Goal: Task Accomplishment & Management: Manage account settings

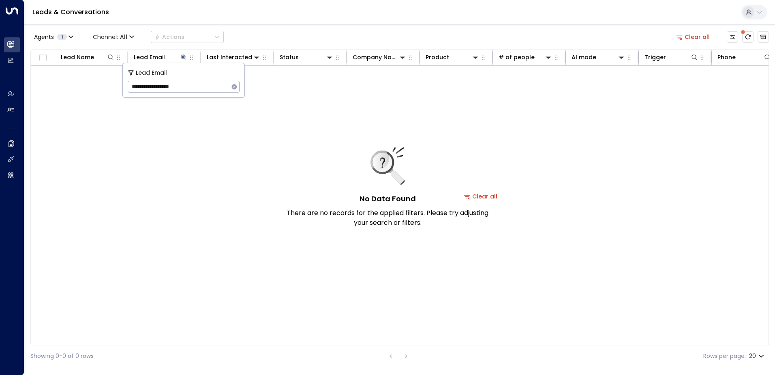
click at [233, 88] on icon "button" at bounding box center [234, 86] width 5 height 5
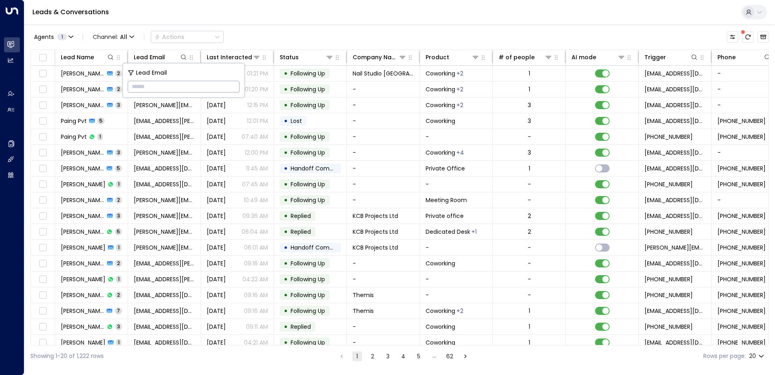
paste input "**********"
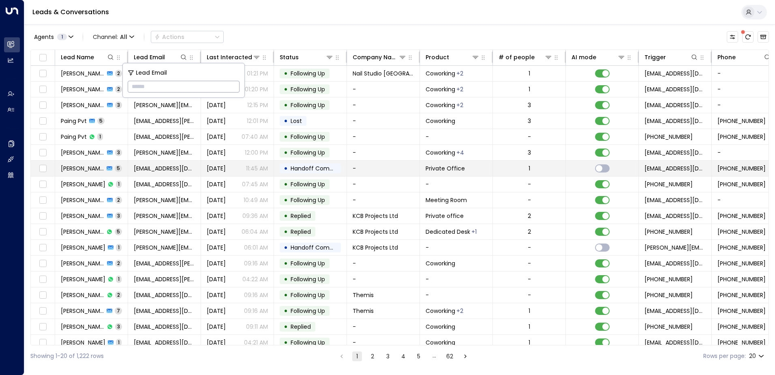
type input "**********"
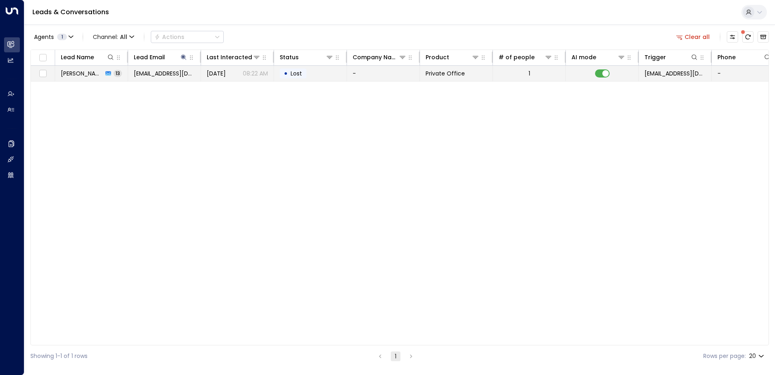
click at [304, 77] on span "Lost" at bounding box center [296, 73] width 17 height 8
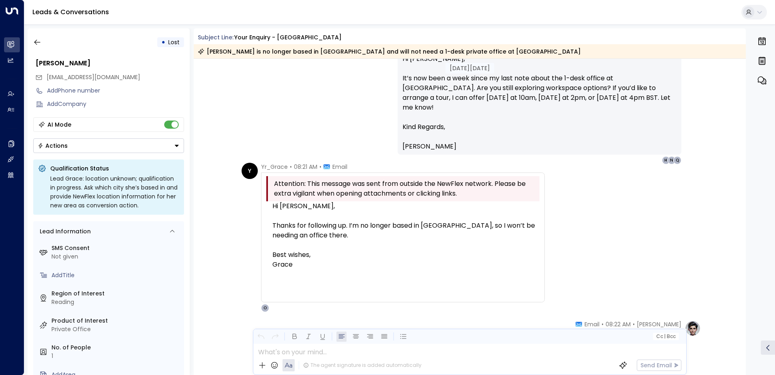
scroll to position [3795, 0]
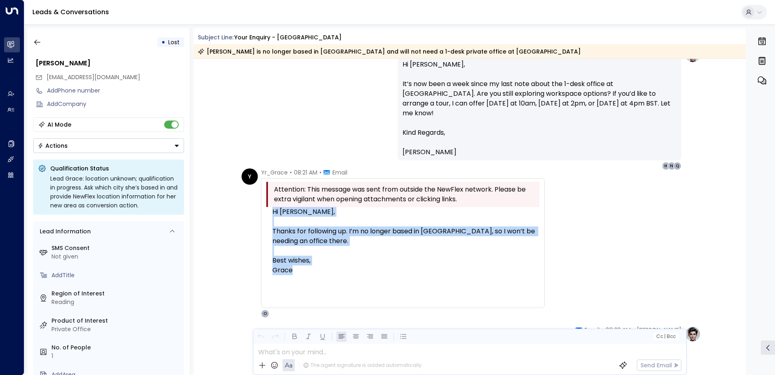
drag, startPoint x: 270, startPoint y: 212, endPoint x: 322, endPoint y: 266, distance: 75.4
click at [322, 266] on div "Hi [PERSON_NAME], Thanks for following up. I’m no longer based in [GEOGRAPHIC_D…" at bounding box center [402, 251] width 273 height 88
drag, startPoint x: 322, startPoint y: 266, endPoint x: 305, endPoint y: 218, distance: 50.8
copy div "Hi [PERSON_NAME], Thanks for following up. I’m no longer based in [GEOGRAPHIC_D…"
click at [38, 44] on icon "button" at bounding box center [37, 42] width 8 height 8
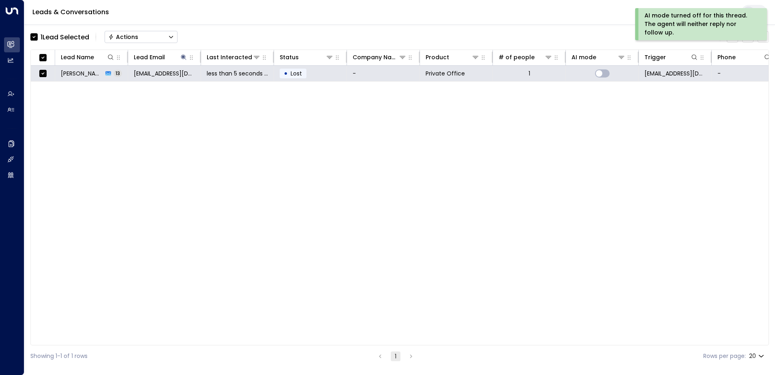
click at [135, 39] on div "Actions" at bounding box center [123, 36] width 30 height 7
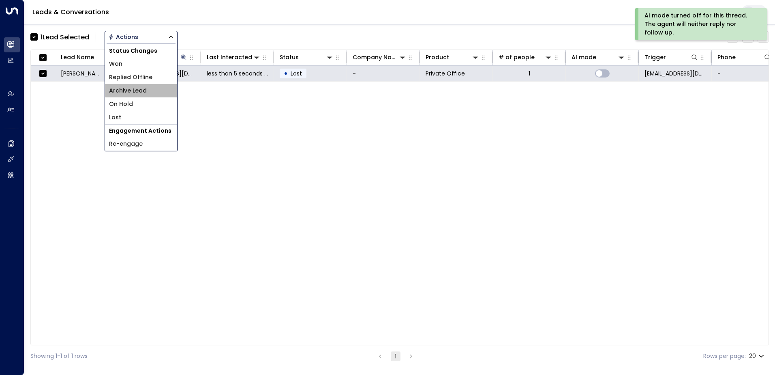
click at [133, 90] on span "Archive Lead" at bounding box center [128, 90] width 38 height 9
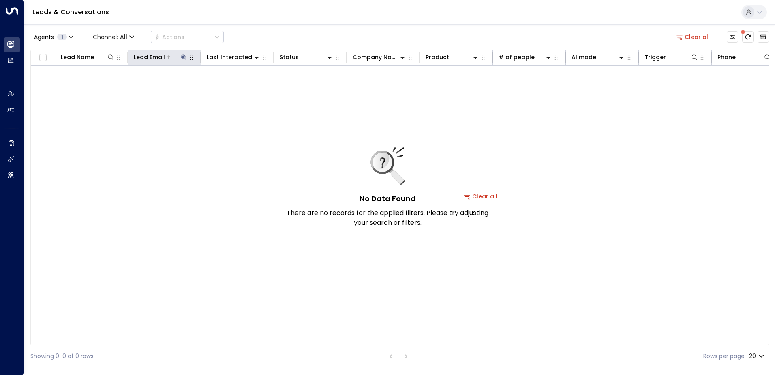
click at [182, 58] on icon at bounding box center [183, 57] width 6 height 6
click at [231, 85] on icon "button" at bounding box center [234, 87] width 6 height 6
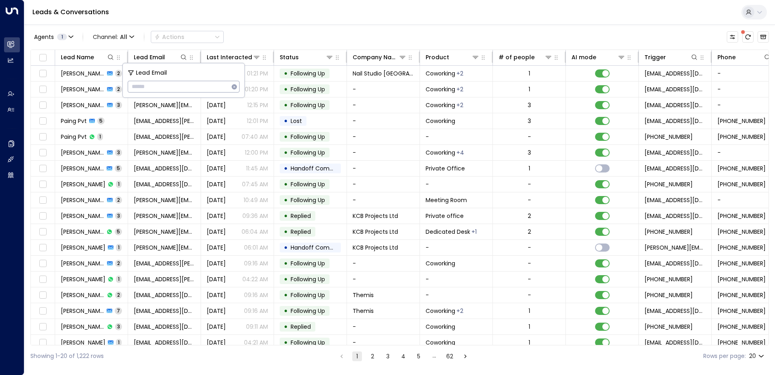
type input "**********"
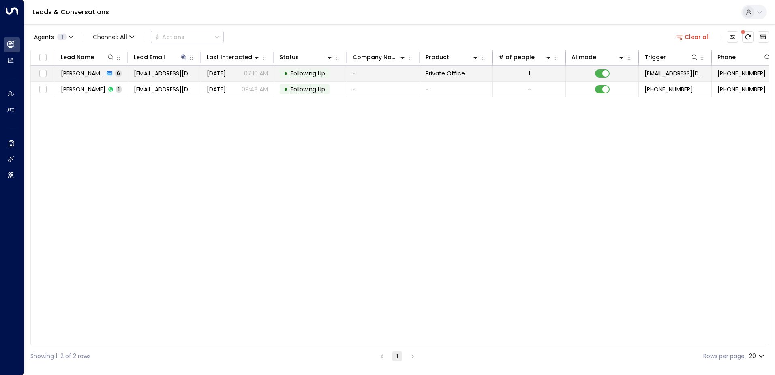
click at [311, 71] on span "Following Up" at bounding box center [308, 73] width 34 height 8
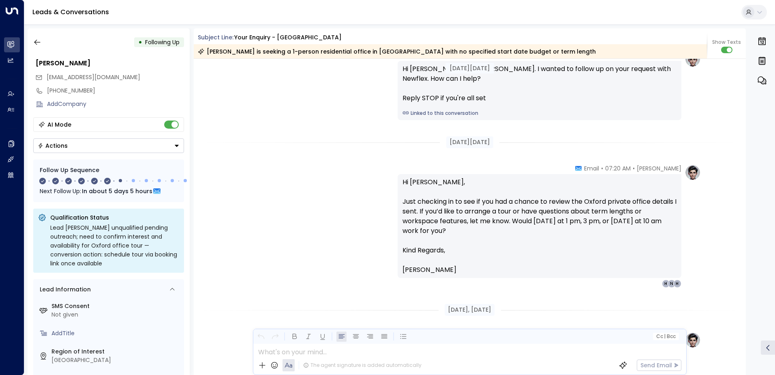
scroll to position [446, 0]
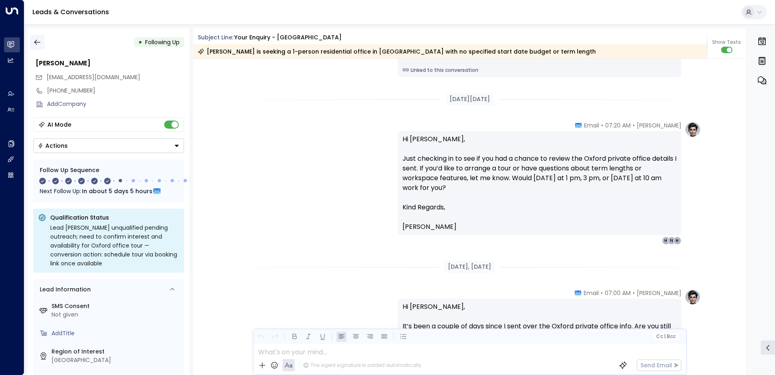
click at [36, 43] on icon "button" at bounding box center [37, 42] width 8 height 8
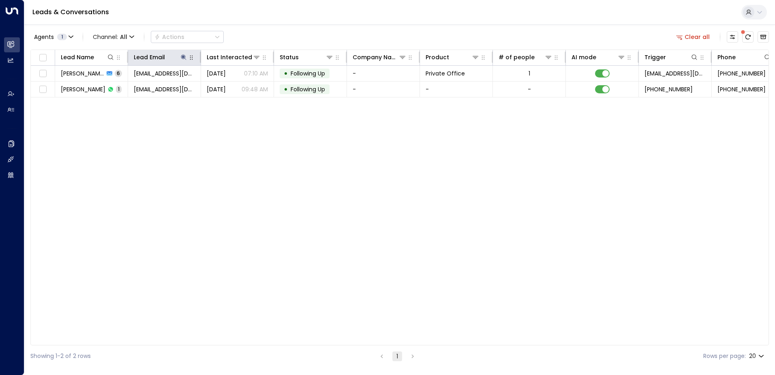
click at [188, 57] on icon "button" at bounding box center [191, 57] width 6 height 6
click at [186, 57] on icon at bounding box center [183, 57] width 6 height 6
click at [232, 85] on icon "button" at bounding box center [234, 87] width 6 height 6
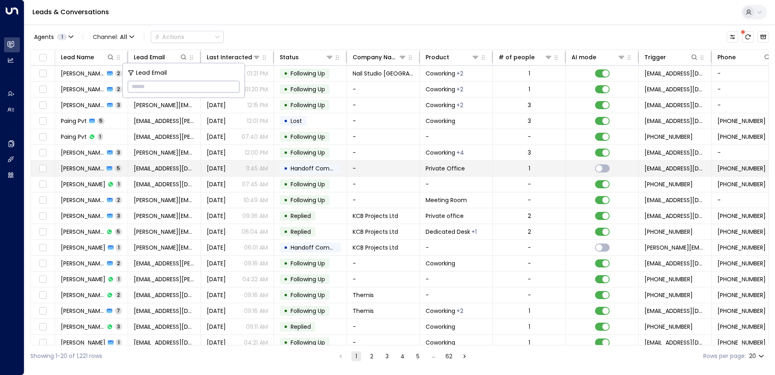
type input "**********"
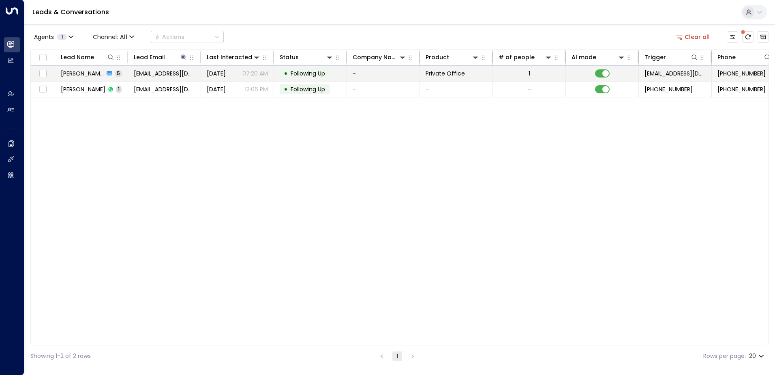
click at [311, 76] on span "Following Up" at bounding box center [308, 73] width 34 height 8
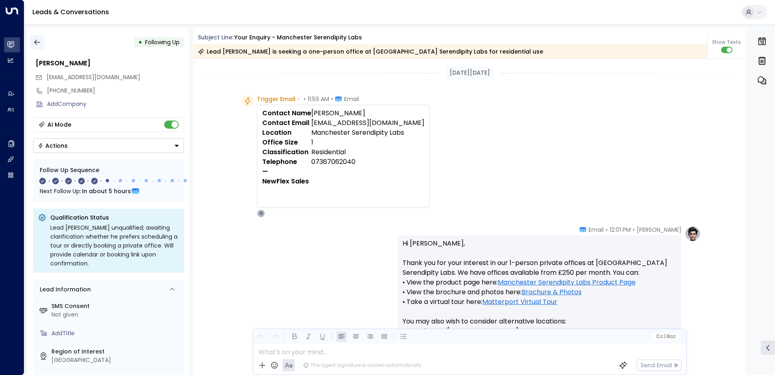
click at [32, 41] on button "button" at bounding box center [37, 42] width 15 height 15
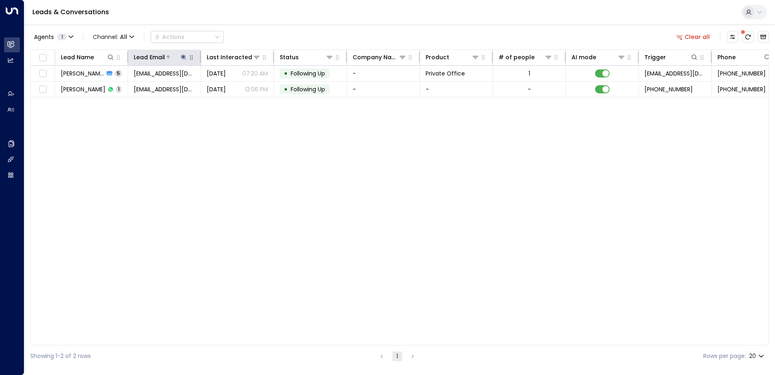
click at [183, 57] on icon at bounding box center [183, 56] width 5 height 5
click at [233, 85] on icon "button" at bounding box center [234, 86] width 5 height 5
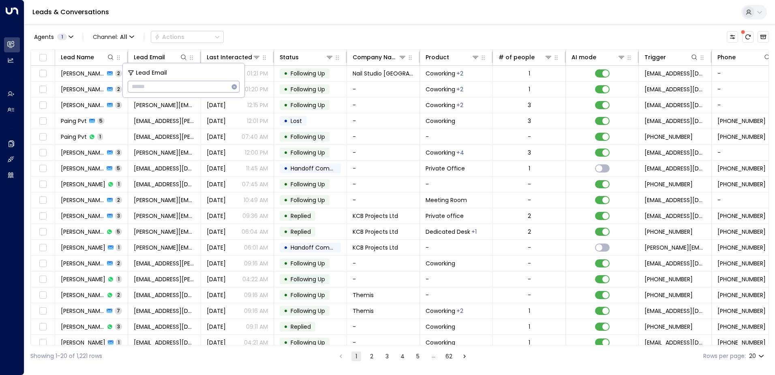
type input "**********"
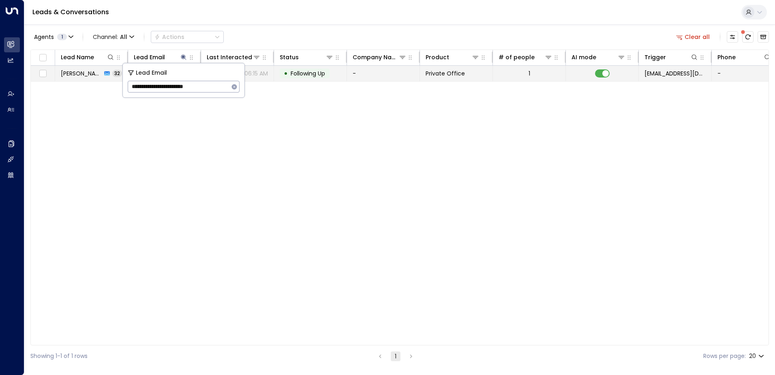
click at [308, 75] on span "Following Up" at bounding box center [308, 73] width 34 height 8
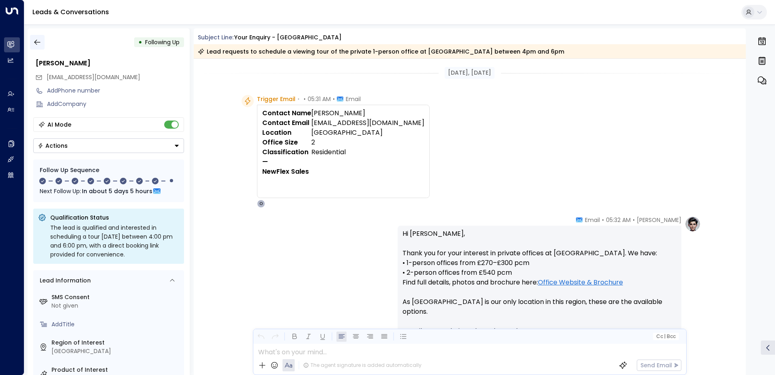
click at [39, 44] on icon "button" at bounding box center [37, 42] width 8 height 8
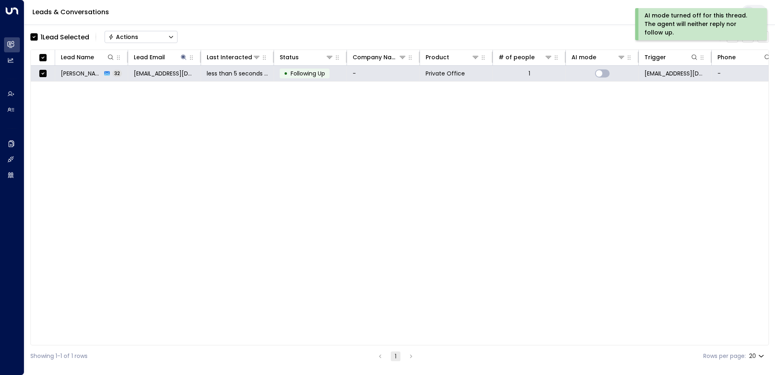
click at [130, 33] on div "Actions" at bounding box center [123, 36] width 30 height 7
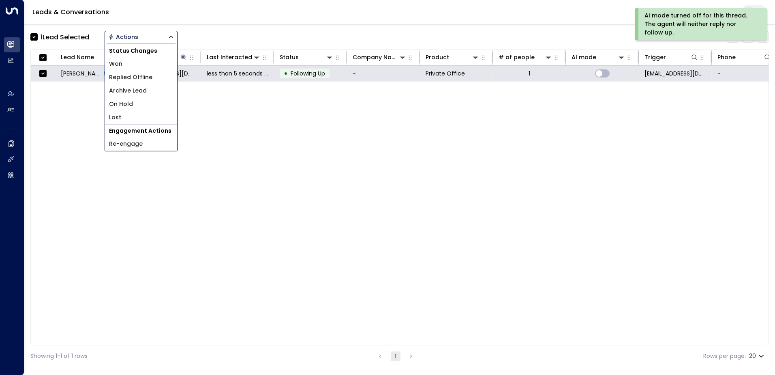
click at [132, 88] on span "Archive Lead" at bounding box center [128, 90] width 38 height 9
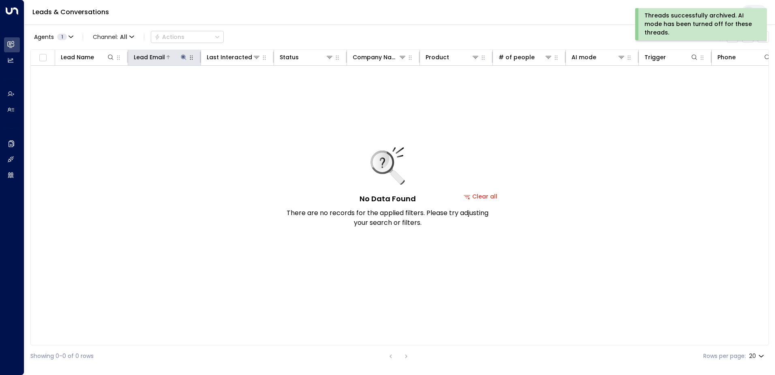
click at [183, 54] on icon at bounding box center [183, 57] width 6 height 6
click at [234, 86] on icon "button" at bounding box center [234, 87] width 6 height 6
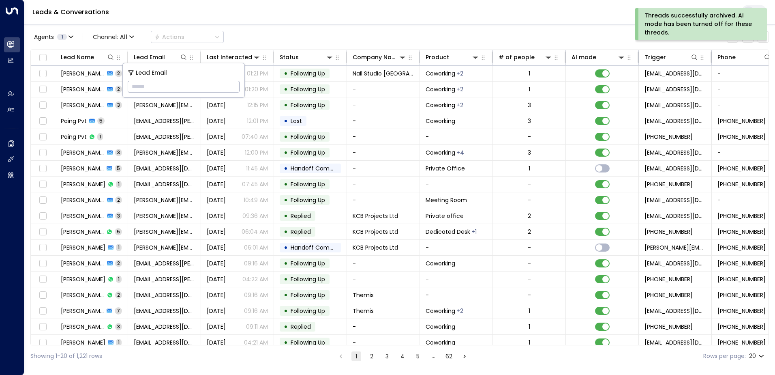
type input "**********"
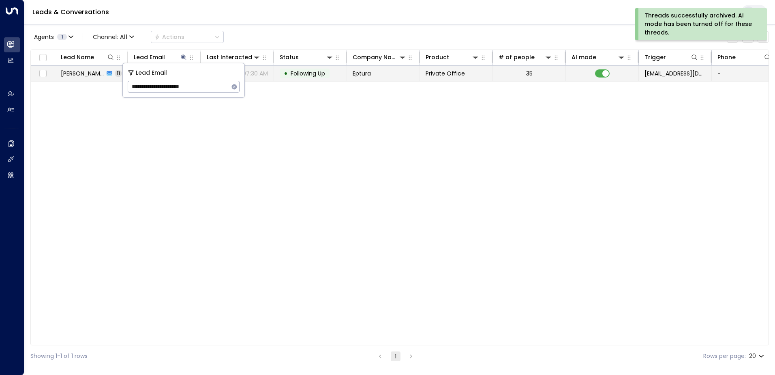
click at [336, 70] on td "• Following Up" at bounding box center [310, 73] width 73 height 15
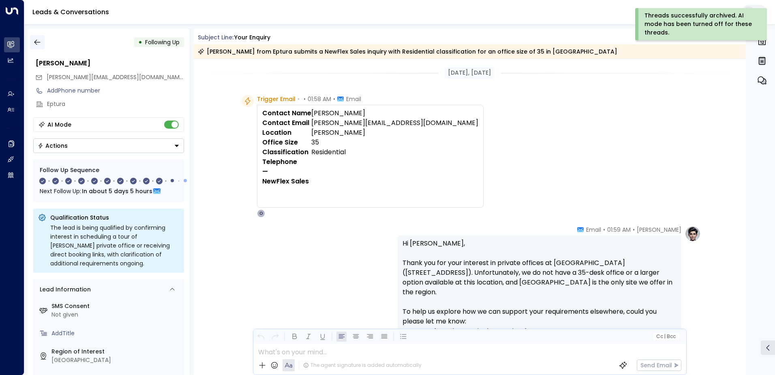
click at [39, 42] on icon "button" at bounding box center [37, 42] width 8 height 8
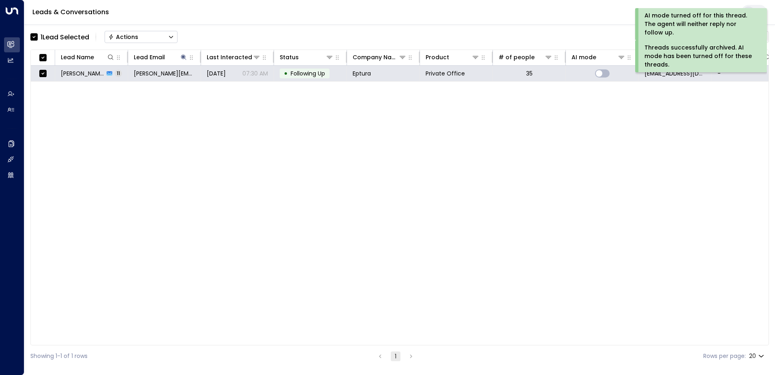
click at [127, 34] on div "Actions" at bounding box center [123, 36] width 30 height 7
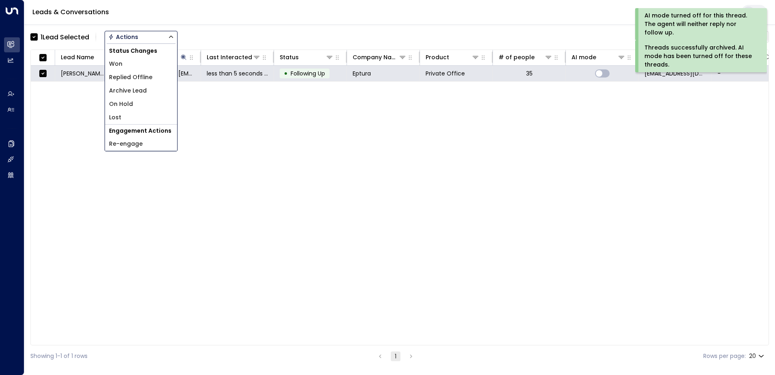
click at [134, 88] on span "Archive Lead" at bounding box center [128, 90] width 38 height 9
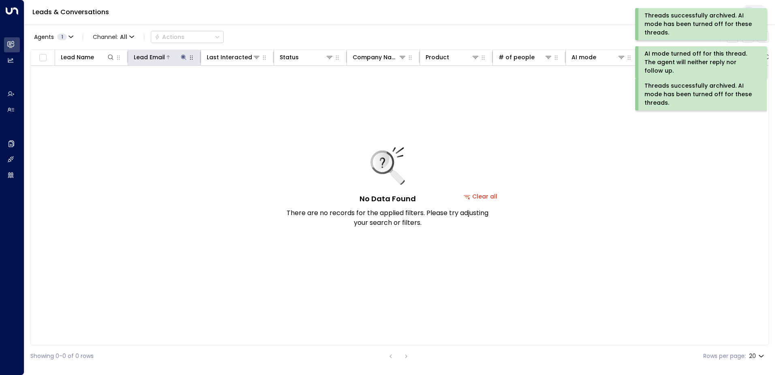
click at [183, 58] on icon at bounding box center [183, 56] width 5 height 5
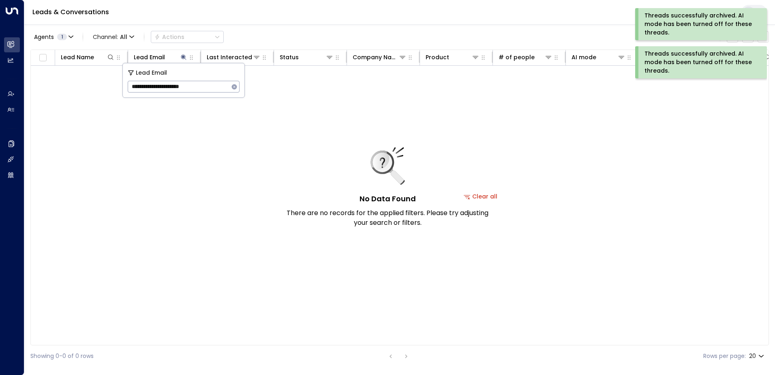
click at [237, 84] on icon "button" at bounding box center [234, 87] width 6 height 6
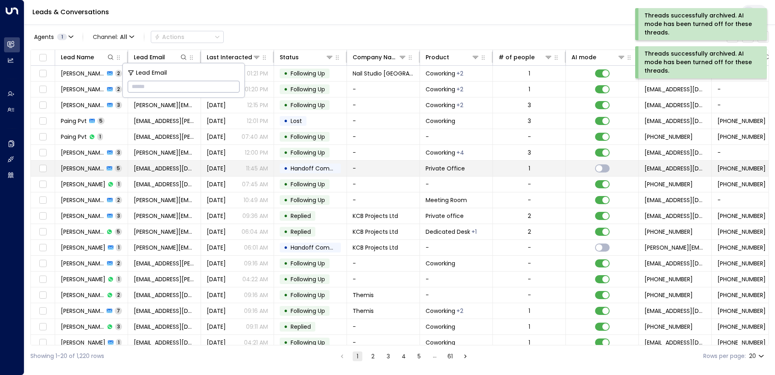
type input "**********"
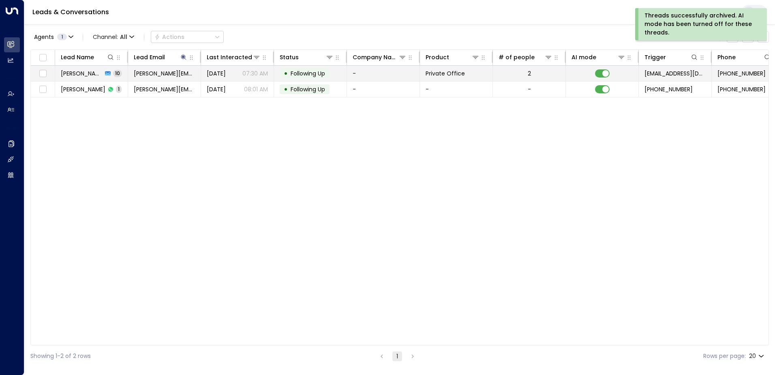
click at [313, 71] on span "Following Up" at bounding box center [308, 73] width 34 height 8
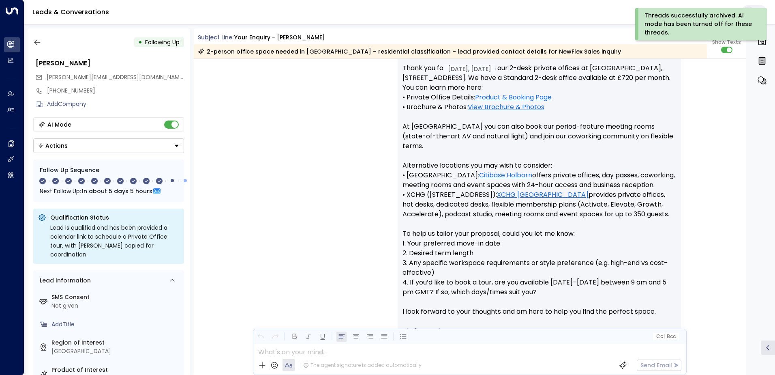
scroll to position [203, 0]
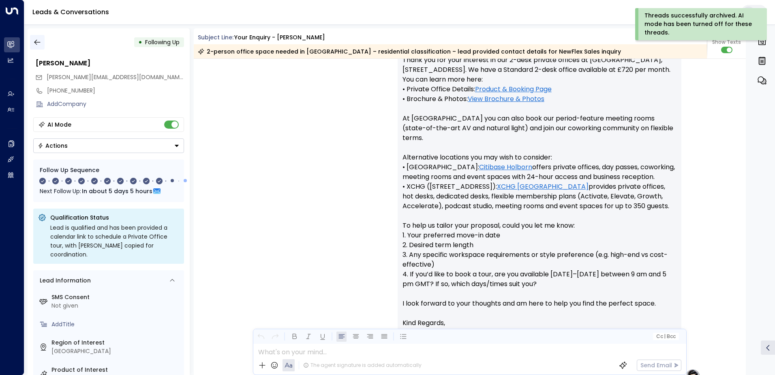
click at [37, 44] on icon "button" at bounding box center [37, 42] width 8 height 8
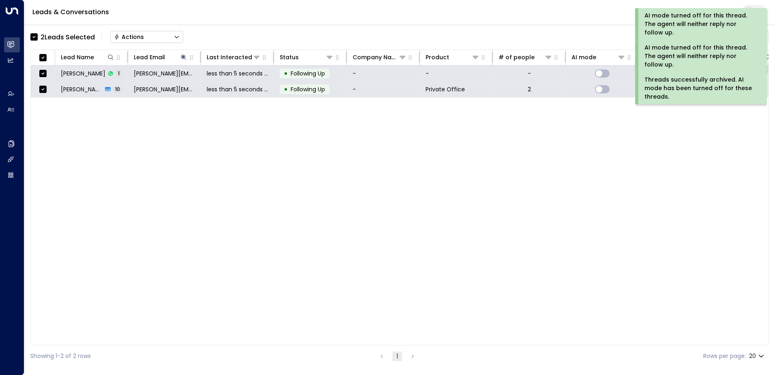
click at [132, 36] on div "Actions" at bounding box center [129, 36] width 30 height 7
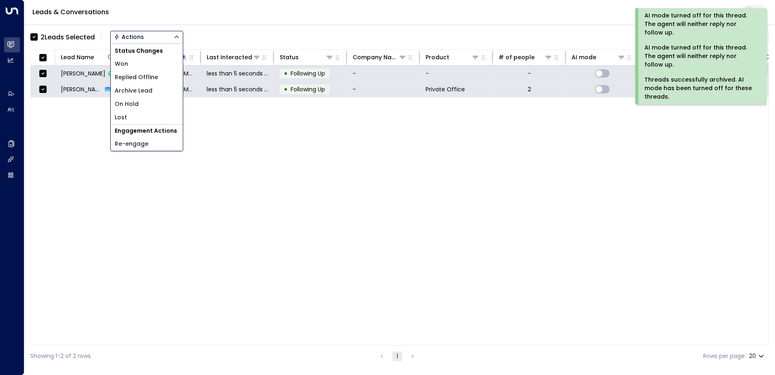
click at [140, 94] on span "Archive Lead" at bounding box center [134, 90] width 38 height 9
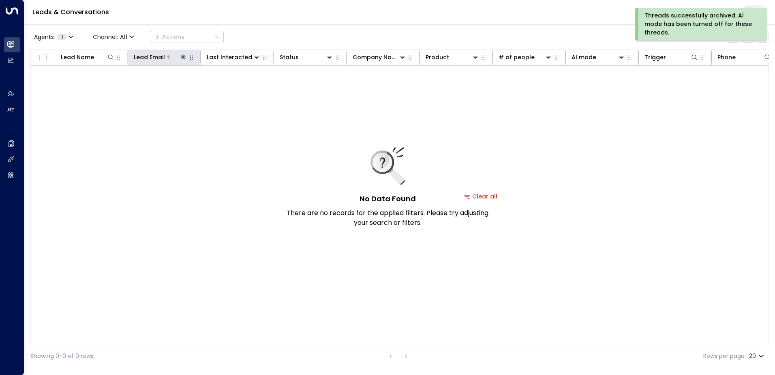
click at [182, 56] on icon at bounding box center [183, 57] width 6 height 6
click at [233, 85] on icon "button" at bounding box center [234, 86] width 5 height 5
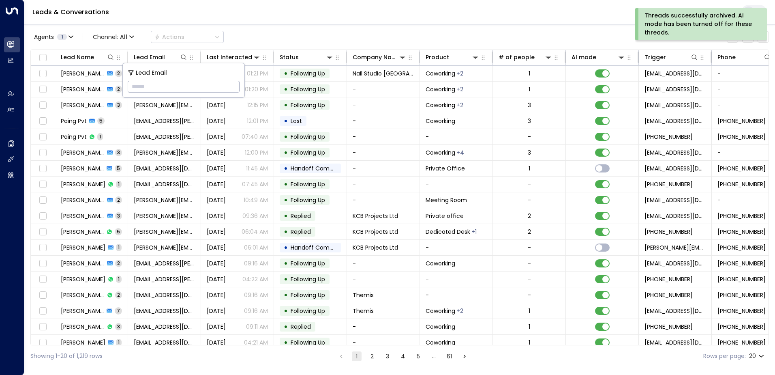
type input "**********"
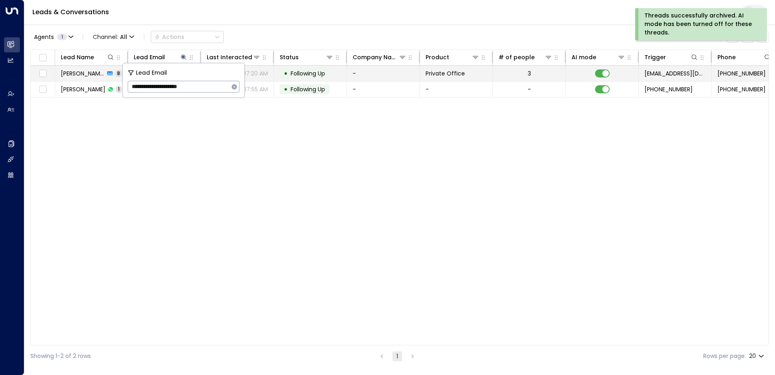
click at [321, 74] on span "Following Up" at bounding box center [308, 73] width 34 height 8
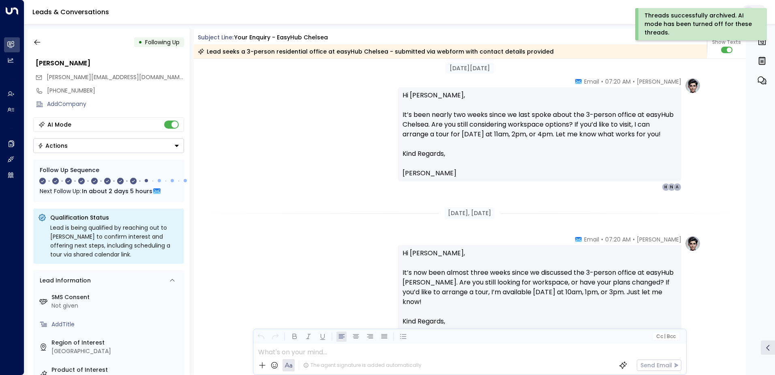
scroll to position [1443, 0]
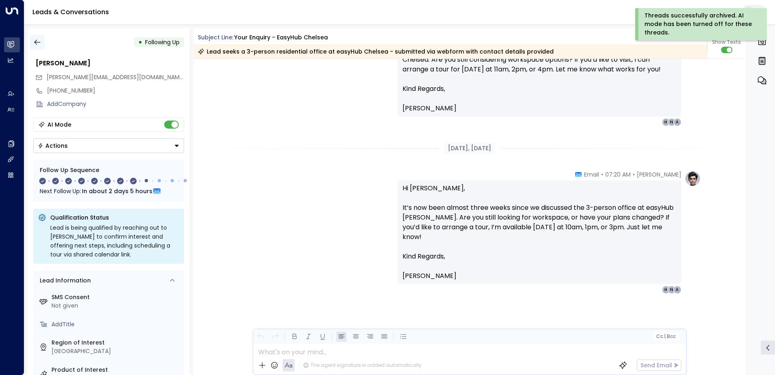
click at [41, 41] on icon "button" at bounding box center [37, 42] width 8 height 8
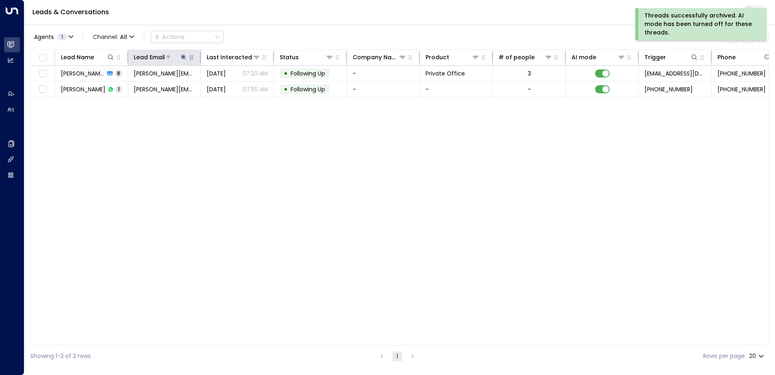
click at [184, 59] on icon at bounding box center [183, 56] width 5 height 5
click at [233, 85] on icon "button" at bounding box center [234, 86] width 5 height 5
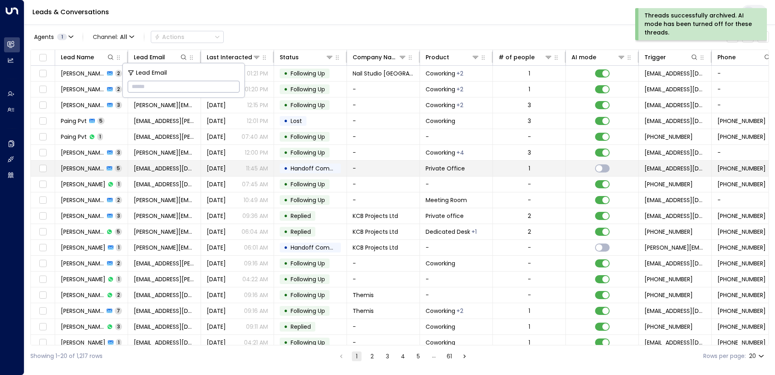
type input "**********"
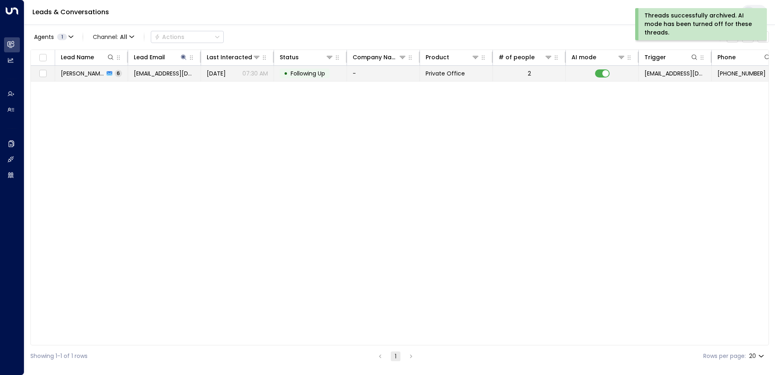
click at [306, 73] on span "Following Up" at bounding box center [308, 73] width 34 height 8
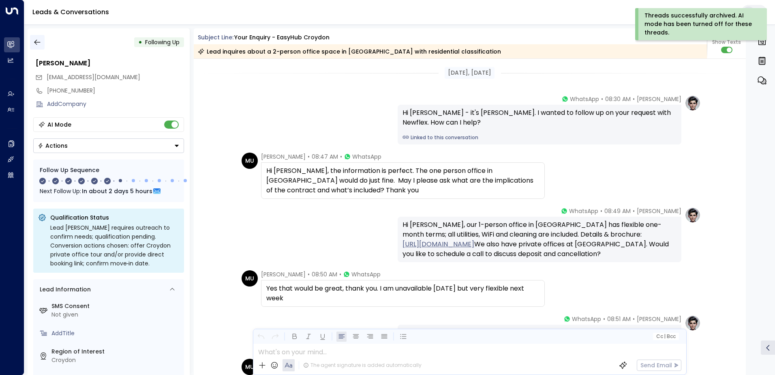
click at [41, 44] on button "button" at bounding box center [37, 42] width 15 height 15
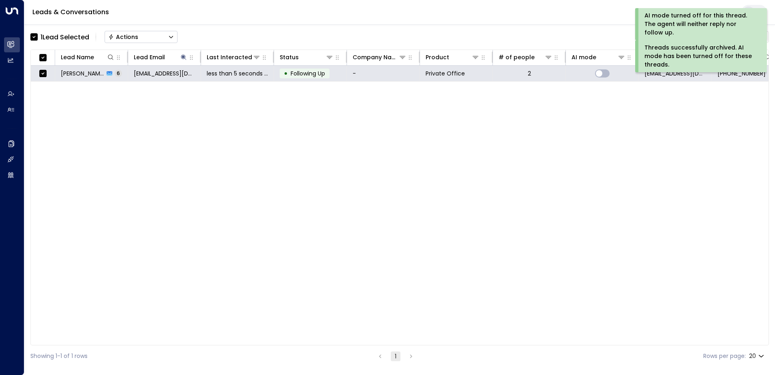
click at [127, 36] on div "Actions" at bounding box center [123, 36] width 30 height 7
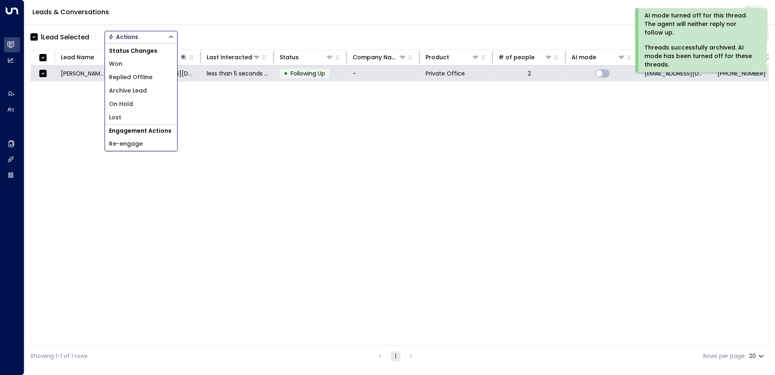
click at [129, 90] on span "Archive Lead" at bounding box center [128, 90] width 38 height 9
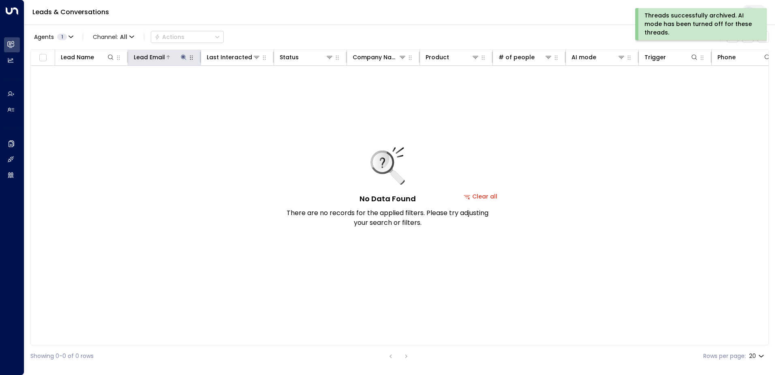
click at [181, 56] on icon at bounding box center [183, 57] width 6 height 6
click at [231, 88] on icon "button" at bounding box center [234, 87] width 6 height 6
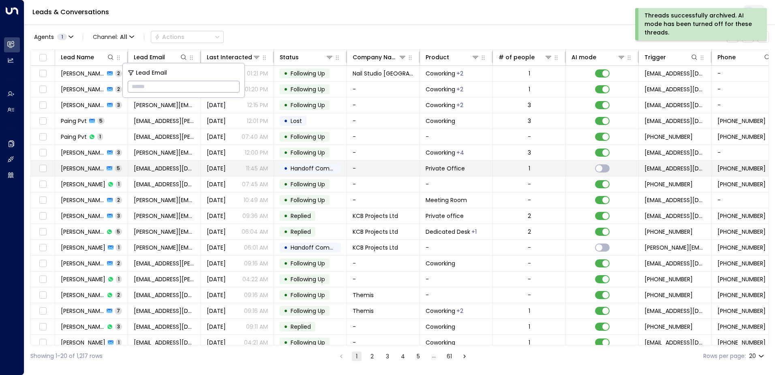
type input "**********"
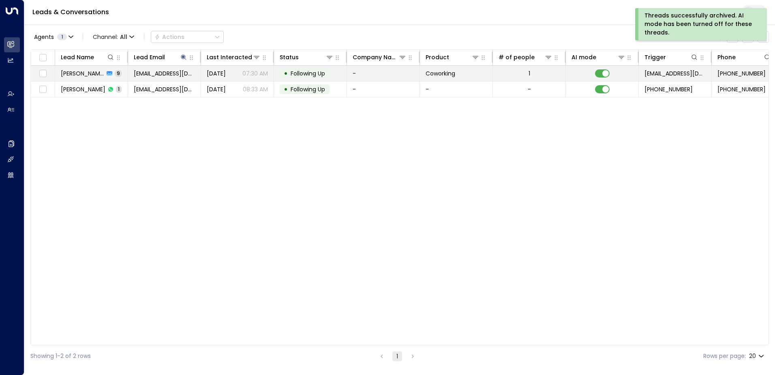
click at [316, 72] on span "Following Up" at bounding box center [308, 73] width 34 height 8
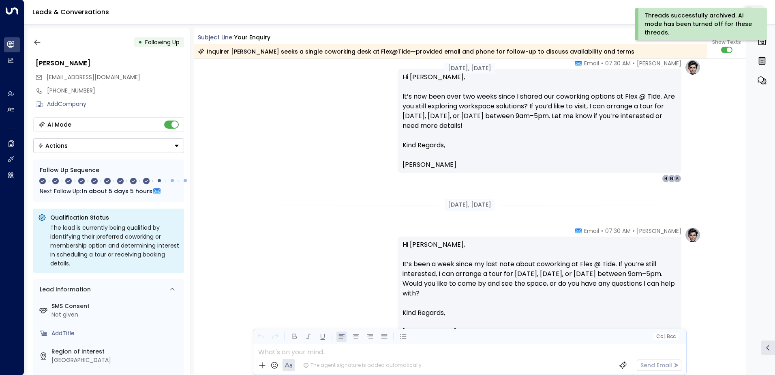
scroll to position [1620, 0]
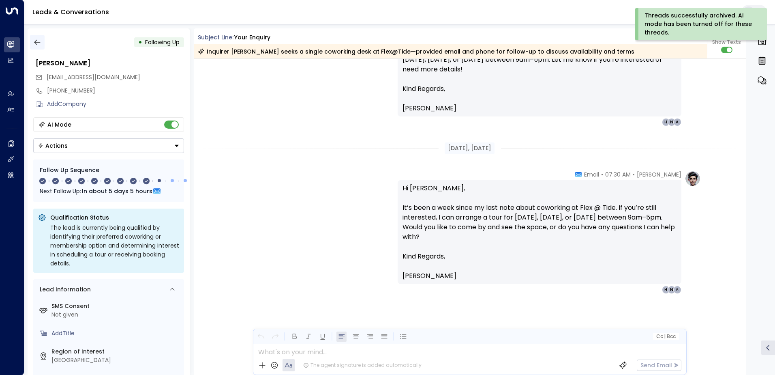
click at [33, 43] on icon "button" at bounding box center [37, 42] width 8 height 8
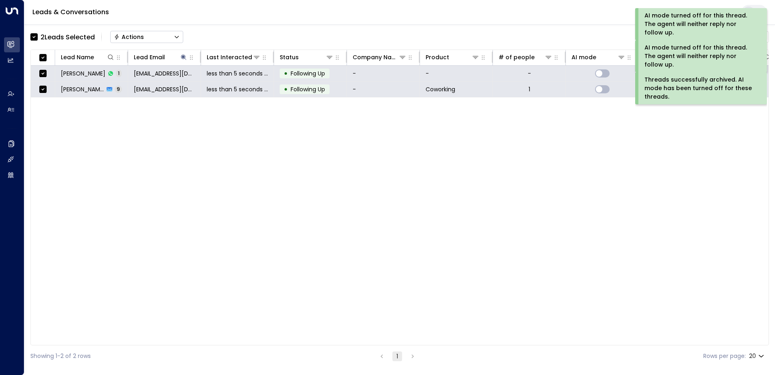
click at [133, 37] on div "Actions" at bounding box center [129, 36] width 30 height 7
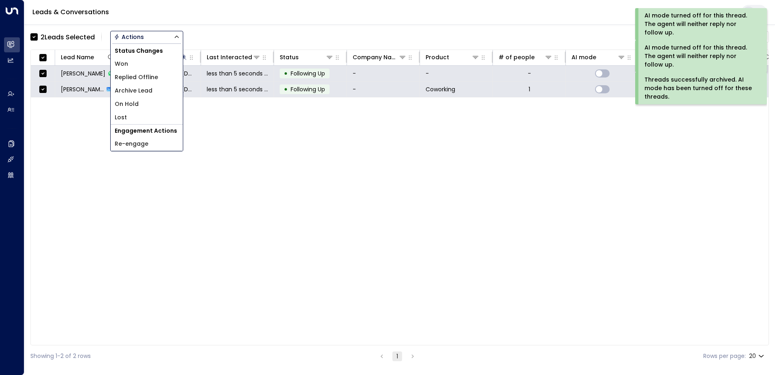
click at [139, 88] on span "Archive Lead" at bounding box center [134, 90] width 38 height 9
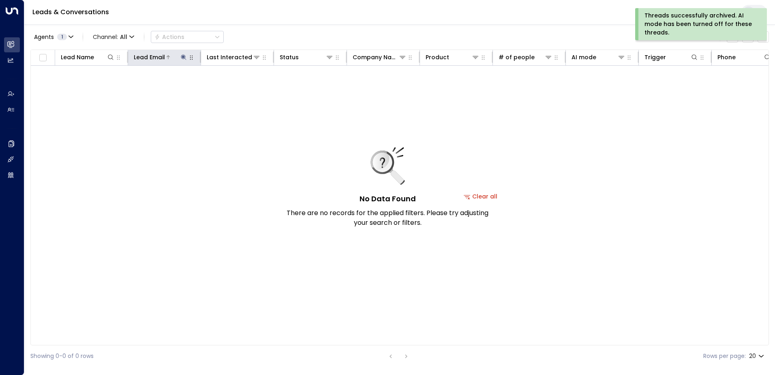
click at [182, 56] on icon at bounding box center [183, 57] width 6 height 6
click at [234, 88] on icon "button" at bounding box center [234, 86] width 5 height 5
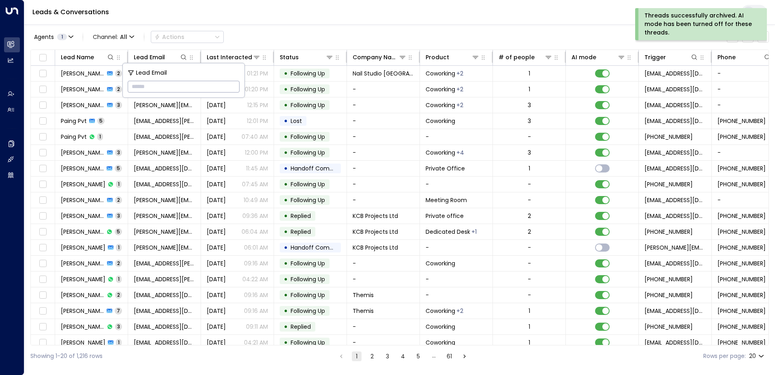
type input "**********"
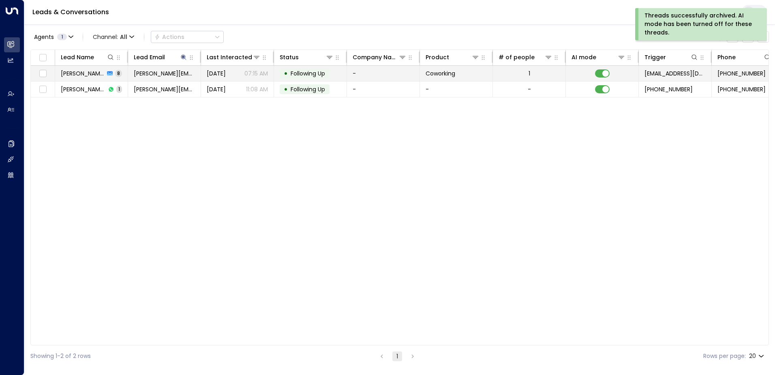
click at [307, 75] on span "Following Up" at bounding box center [308, 73] width 34 height 8
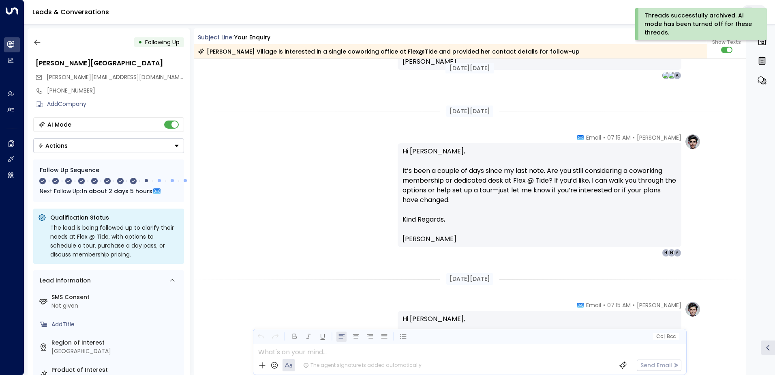
scroll to position [840, 0]
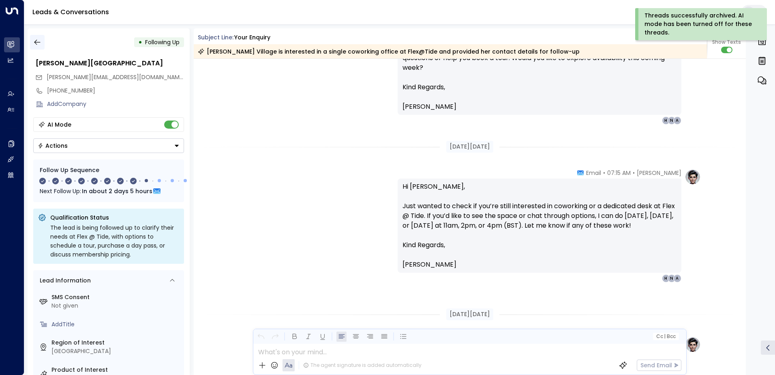
click at [36, 42] on icon "button" at bounding box center [37, 42] width 8 height 8
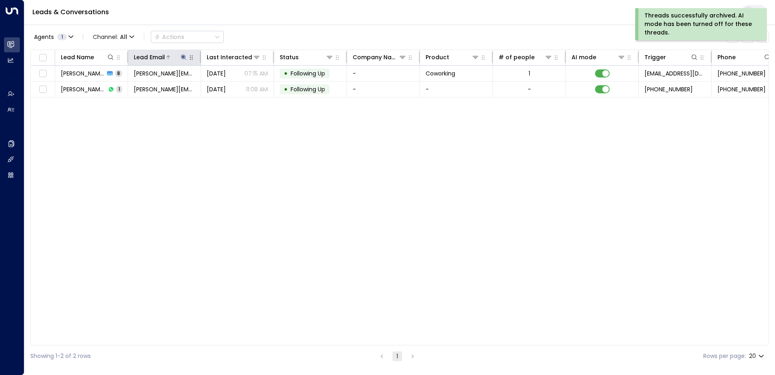
click at [183, 56] on icon at bounding box center [183, 56] width 5 height 5
click at [233, 87] on icon "button" at bounding box center [234, 86] width 5 height 5
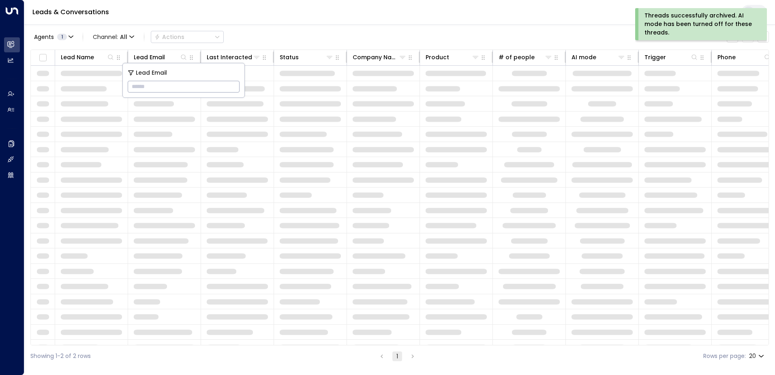
type input "**********"
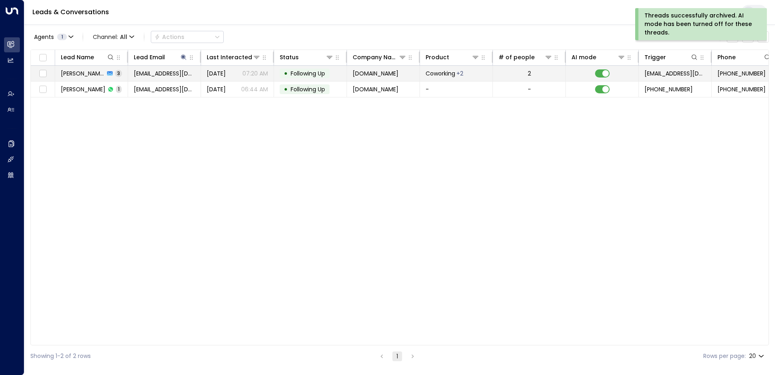
click at [326, 71] on span "Following Up" at bounding box center [308, 73] width 40 height 8
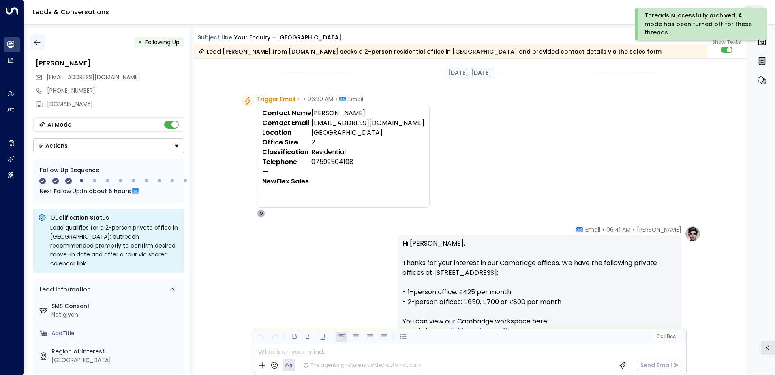
click at [38, 39] on icon "button" at bounding box center [37, 42] width 8 height 8
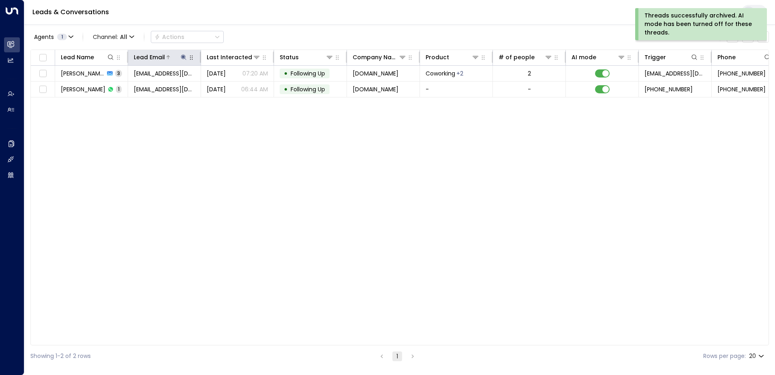
click at [184, 56] on icon at bounding box center [183, 57] width 6 height 6
click at [233, 84] on icon "button" at bounding box center [234, 86] width 5 height 5
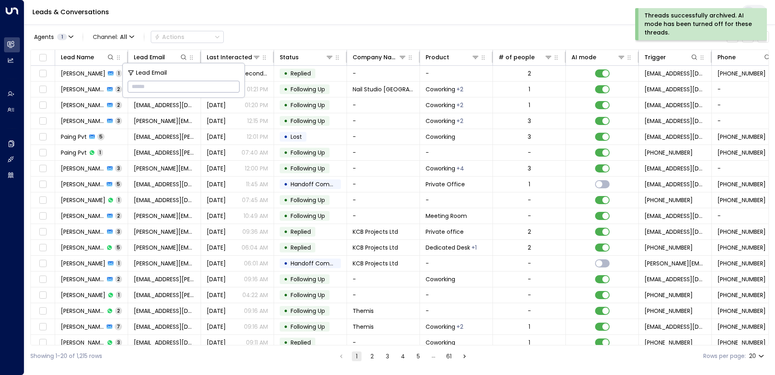
paste input "**********"
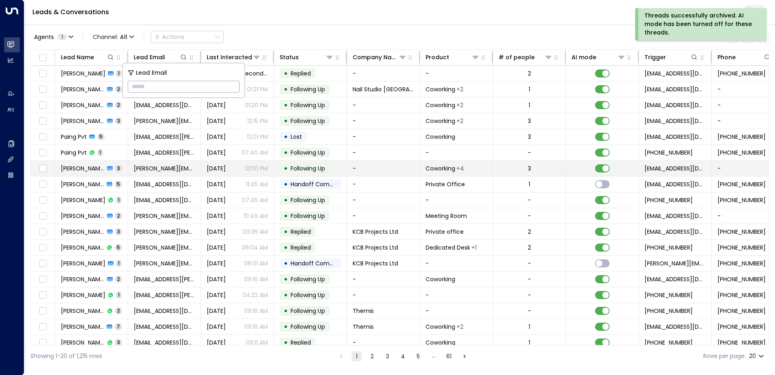
type input "**********"
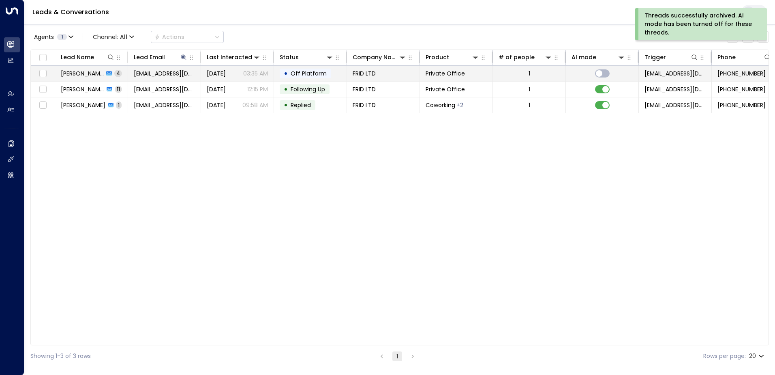
click at [305, 71] on span "Off Platform" at bounding box center [309, 73] width 36 height 8
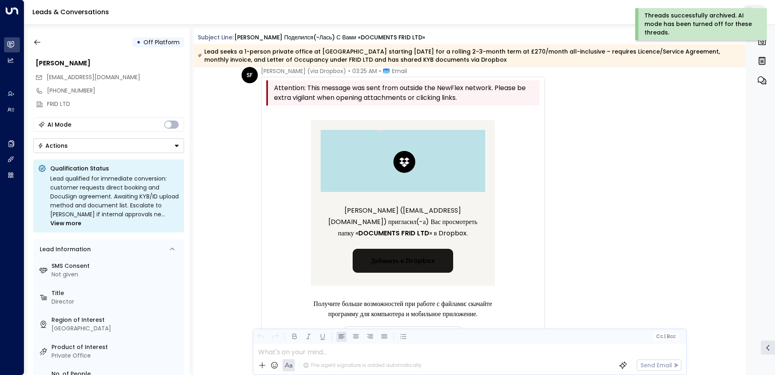
scroll to position [81, 0]
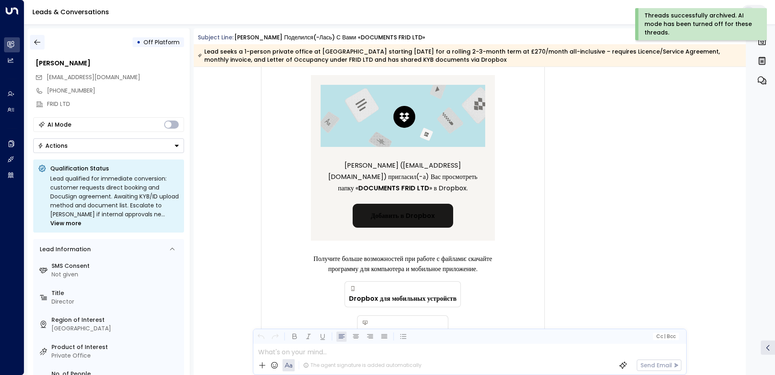
click at [36, 44] on icon "button" at bounding box center [37, 42] width 6 height 5
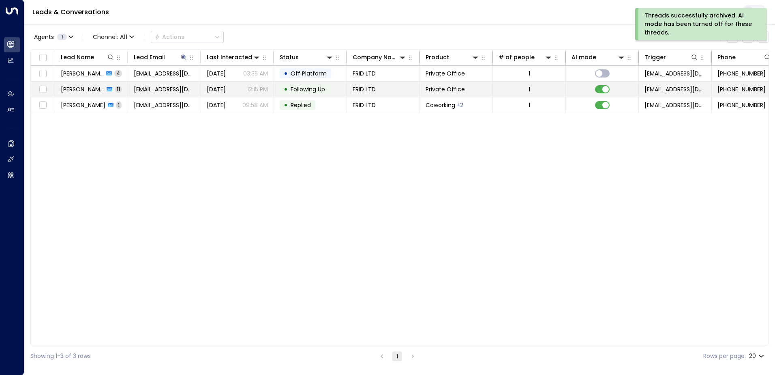
click at [306, 89] on span "Following Up" at bounding box center [308, 89] width 34 height 8
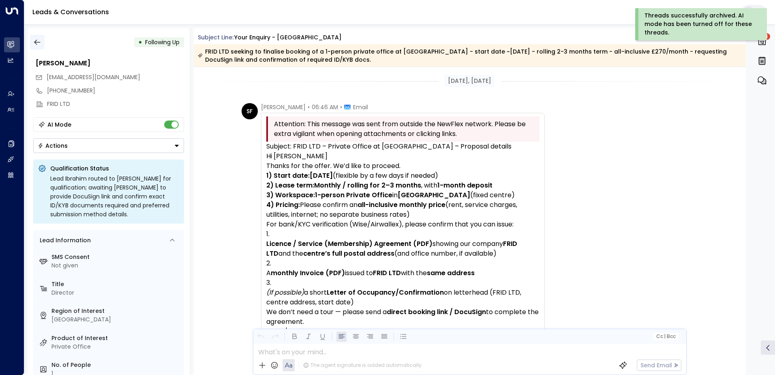
click at [38, 43] on icon "button" at bounding box center [37, 42] width 8 height 8
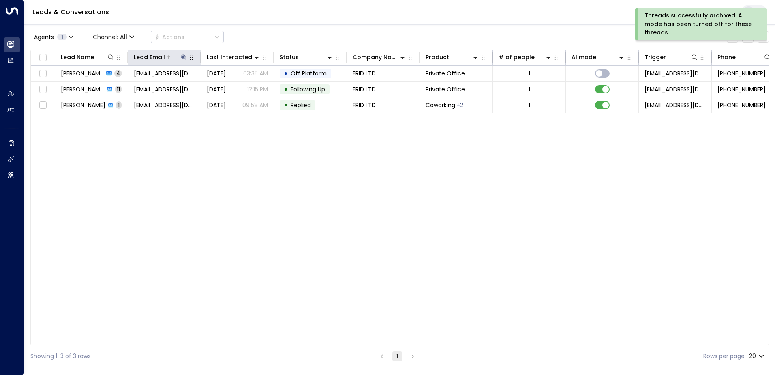
click at [183, 58] on icon at bounding box center [183, 56] width 5 height 5
click at [234, 84] on icon "button" at bounding box center [234, 86] width 5 height 5
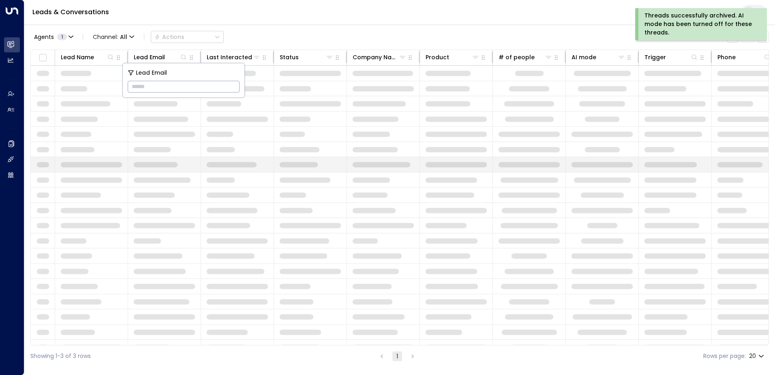
type input "**********"
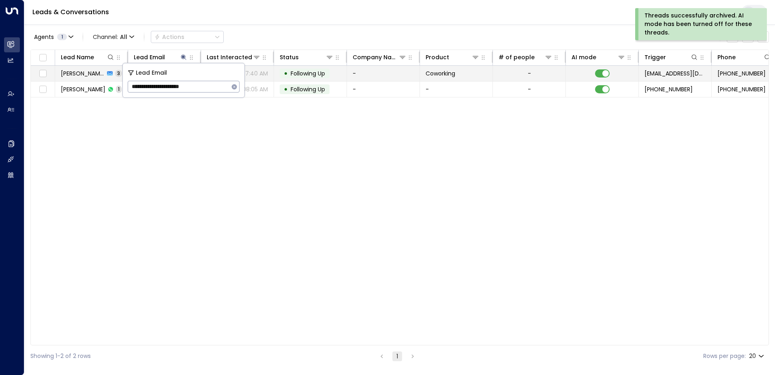
click at [314, 73] on span "Following Up" at bounding box center [308, 73] width 34 height 8
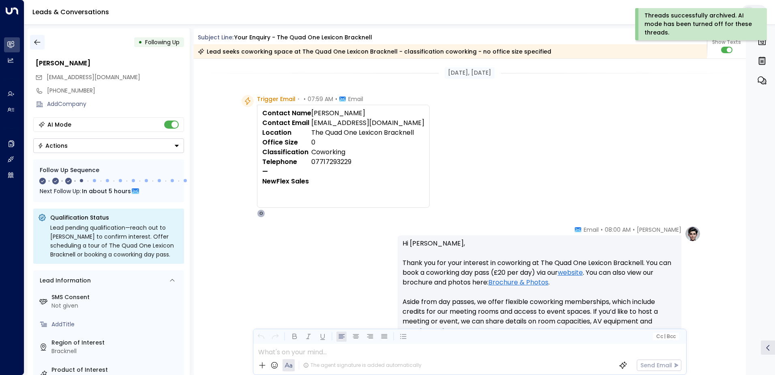
click at [35, 42] on icon "button" at bounding box center [37, 42] width 6 height 5
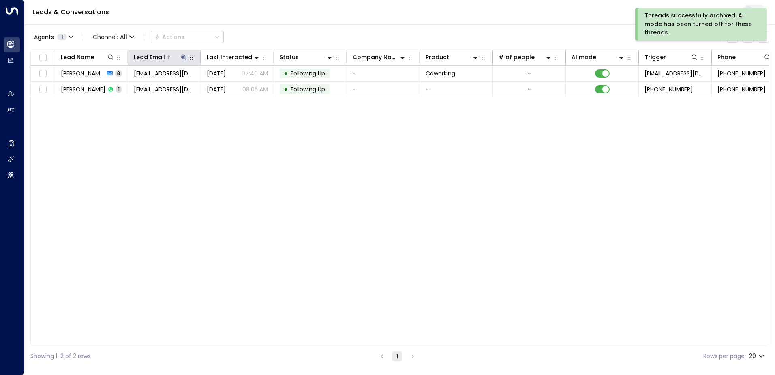
click at [181, 57] on icon at bounding box center [183, 57] width 6 height 6
click at [234, 86] on icon "button" at bounding box center [234, 87] width 6 height 6
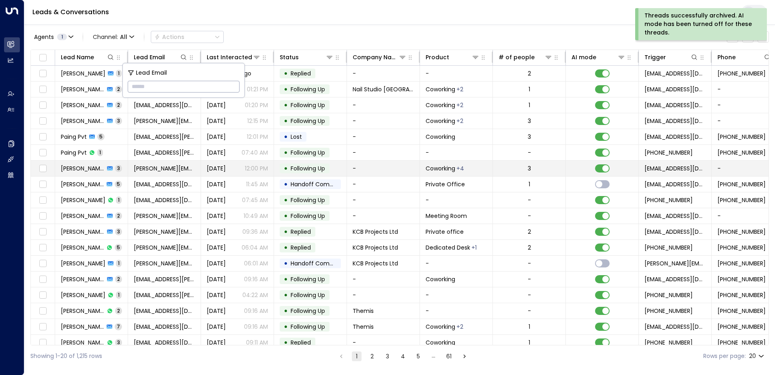
type input "**********"
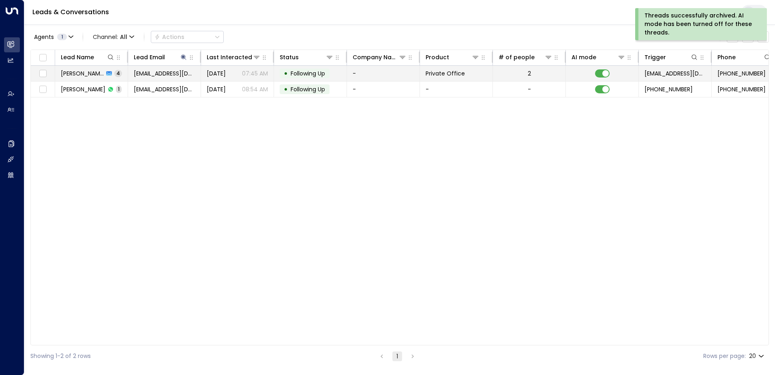
click at [309, 74] on span "Following Up" at bounding box center [308, 73] width 34 height 8
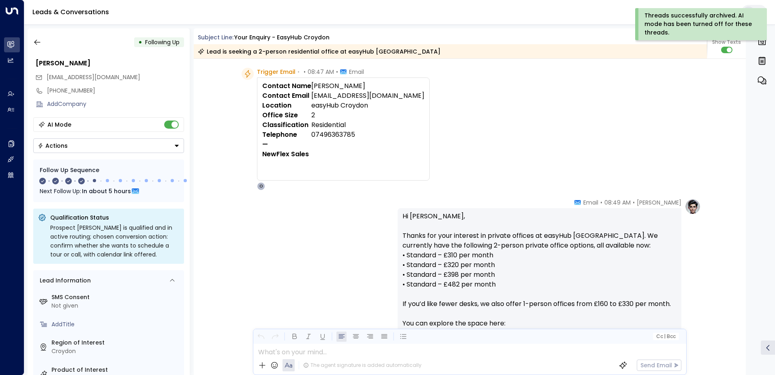
scroll to position [41, 0]
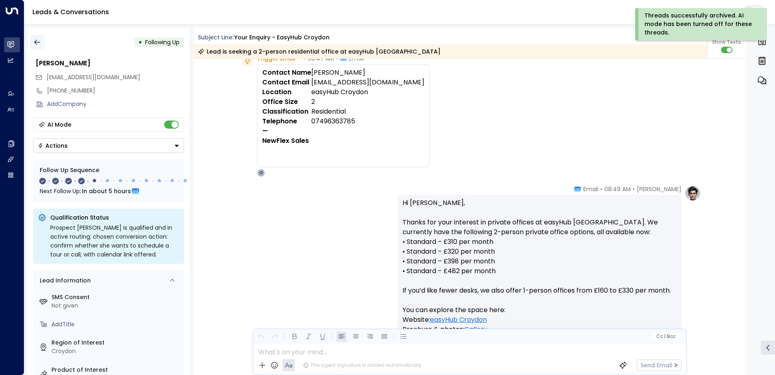
click at [36, 46] on button "button" at bounding box center [37, 42] width 15 height 15
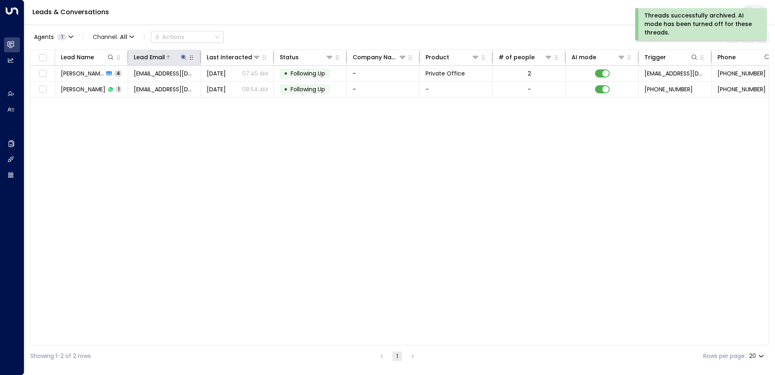
click at [185, 54] on icon at bounding box center [183, 57] width 6 height 6
click at [233, 86] on icon "button" at bounding box center [234, 87] width 6 height 6
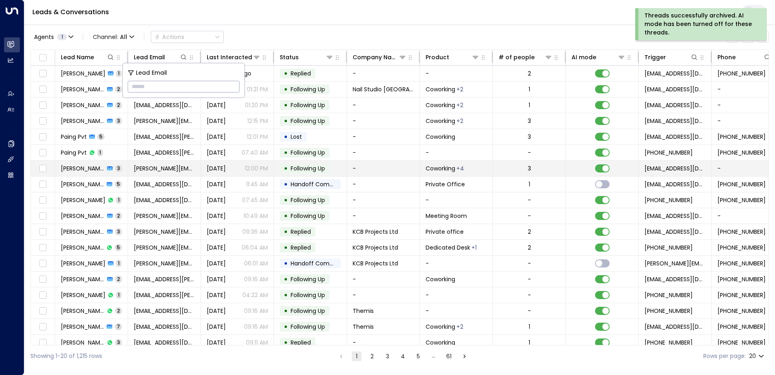
type input "**********"
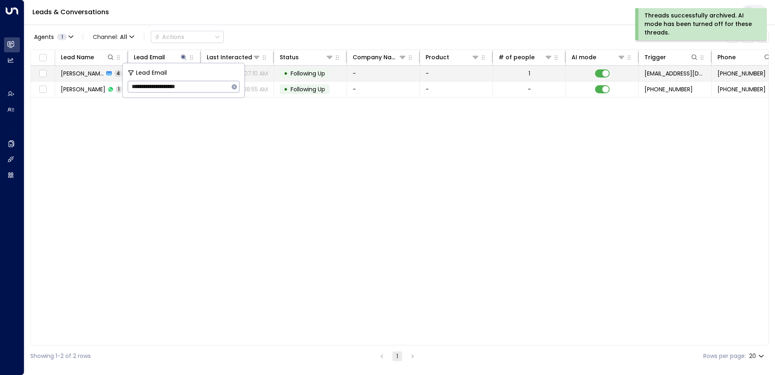
click at [308, 74] on span "Following Up" at bounding box center [308, 73] width 34 height 8
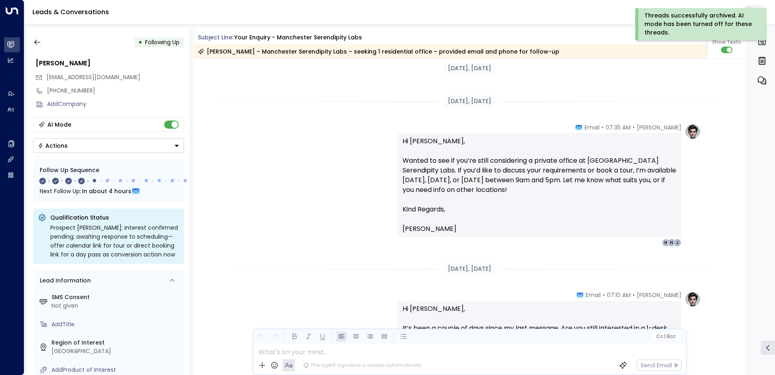
scroll to position [722, 0]
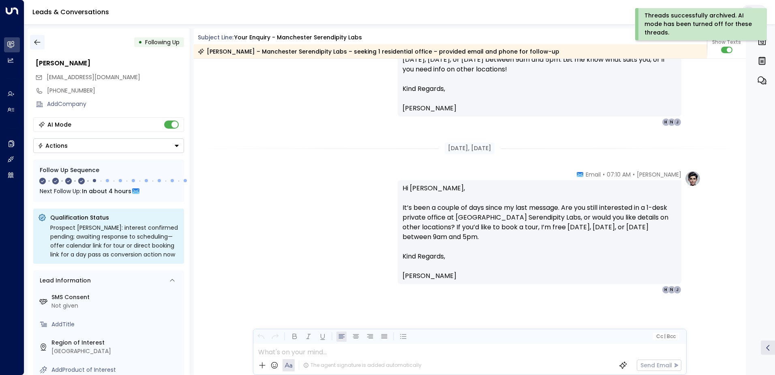
click at [32, 42] on button "button" at bounding box center [37, 42] width 15 height 15
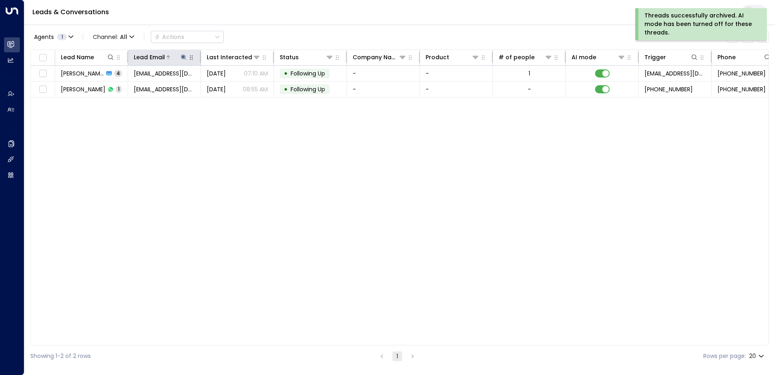
click at [186, 55] on icon at bounding box center [183, 57] width 6 height 6
click at [234, 86] on icon "button" at bounding box center [234, 86] width 5 height 5
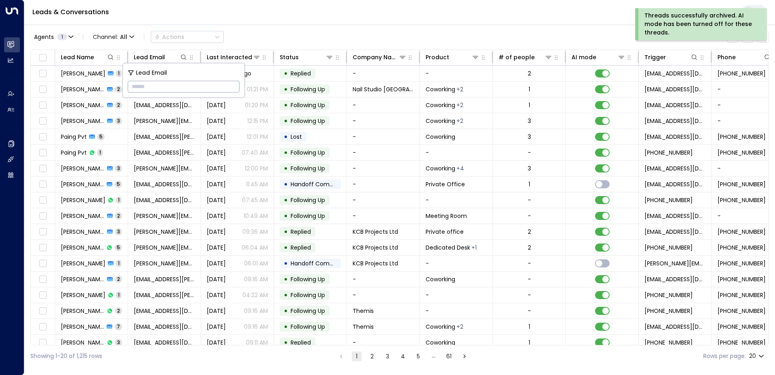
type input "**********"
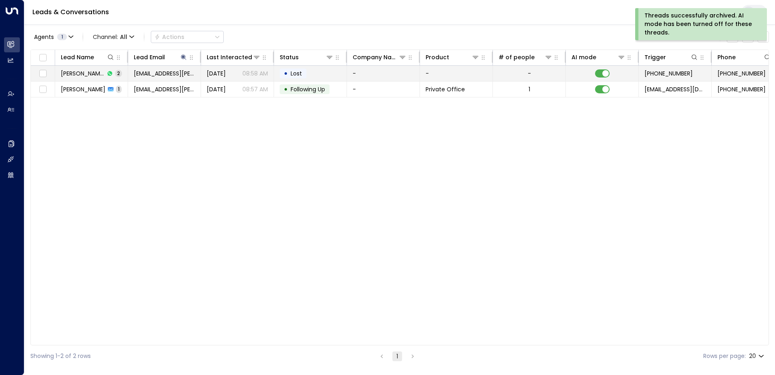
click at [305, 74] on div "• Lost" at bounding box center [293, 74] width 27 height 10
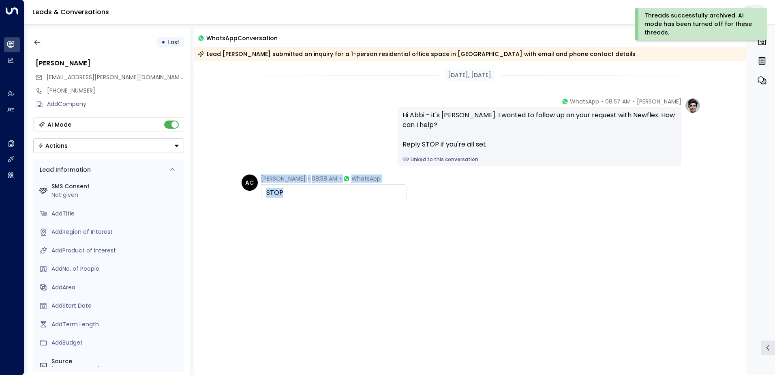
drag, startPoint x: 306, startPoint y: 189, endPoint x: 214, endPoint y: 198, distance: 91.6
click at [214, 198] on div "AC [PERSON_NAME] • 08:58 AM • WhatsApp STOP" at bounding box center [470, 228] width 553 height 108
drag, startPoint x: 214, startPoint y: 198, endPoint x: 267, endPoint y: 194, distance: 52.8
copy div "[PERSON_NAME] • 08:58 AM • WhatsApp STOP"
click at [34, 41] on icon "button" at bounding box center [37, 42] width 8 height 8
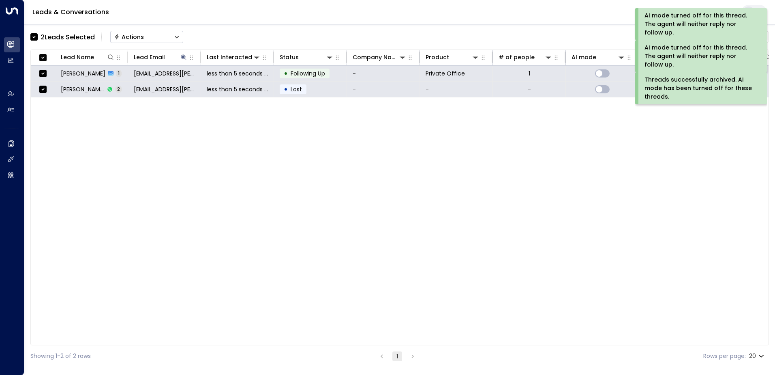
click at [133, 39] on div "Actions" at bounding box center [129, 36] width 30 height 7
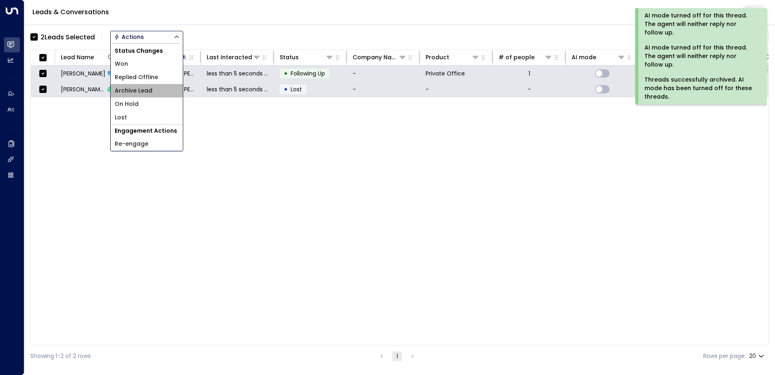
click at [139, 91] on span "Archive Lead" at bounding box center [134, 90] width 38 height 9
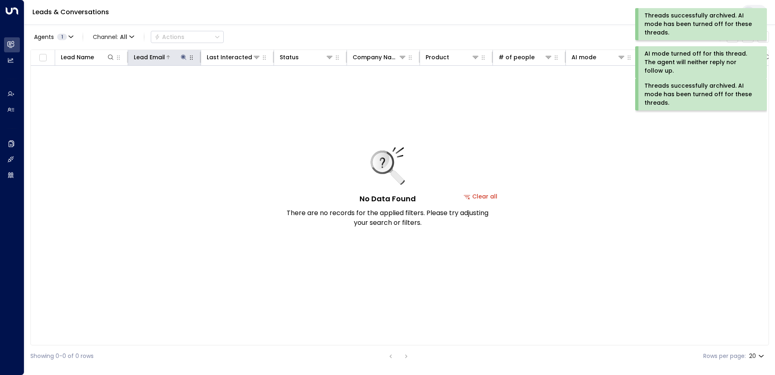
click at [184, 56] on icon at bounding box center [183, 56] width 5 height 5
click at [234, 86] on icon "button" at bounding box center [234, 87] width 6 height 6
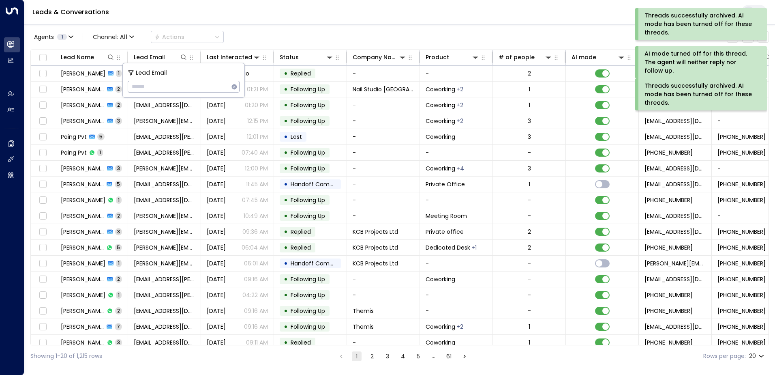
type input "**********"
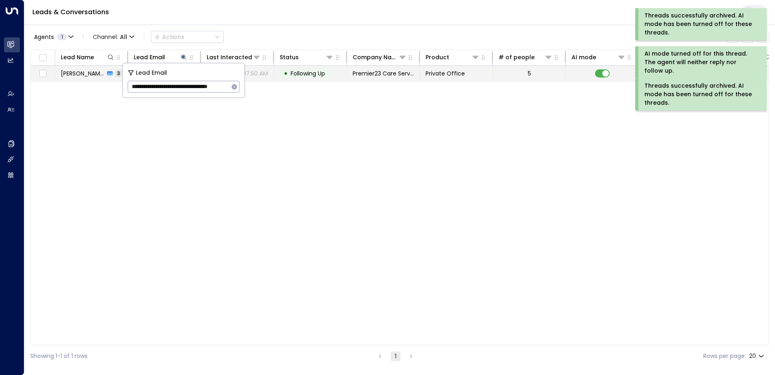
click at [307, 73] on span "Following Up" at bounding box center [308, 73] width 34 height 8
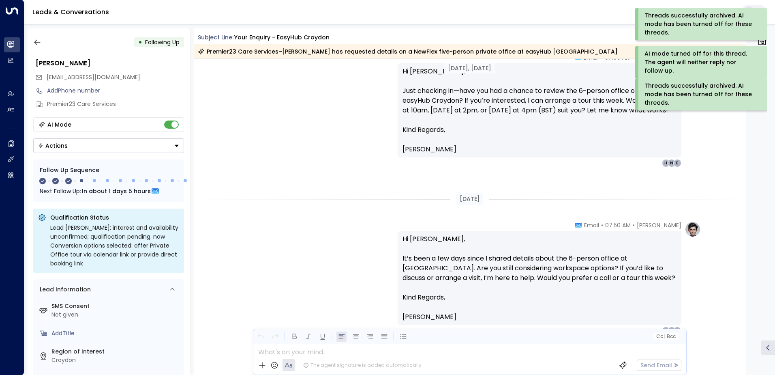
scroll to position [536, 0]
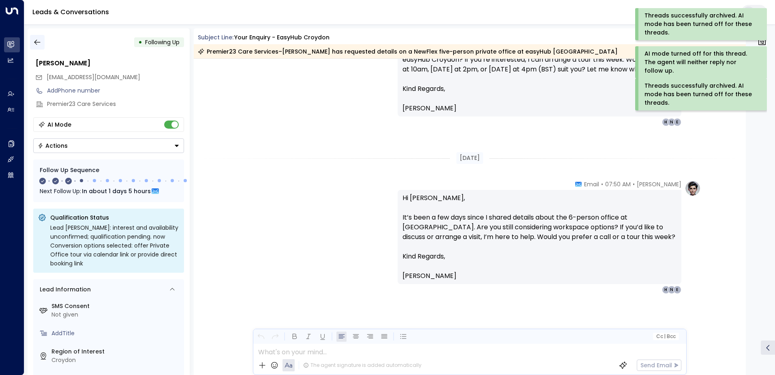
click at [39, 45] on icon "button" at bounding box center [37, 42] width 8 height 8
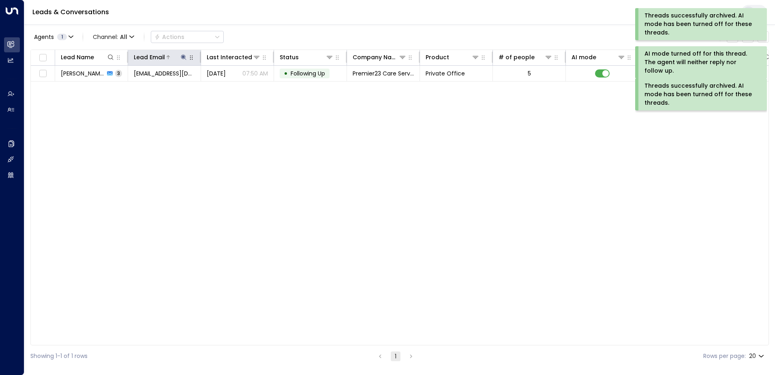
click at [184, 56] on icon at bounding box center [183, 57] width 6 height 6
click at [235, 86] on icon "button" at bounding box center [234, 87] width 6 height 6
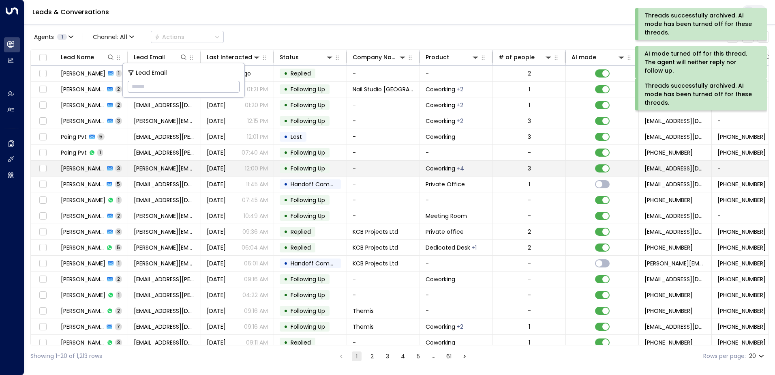
type input "**********"
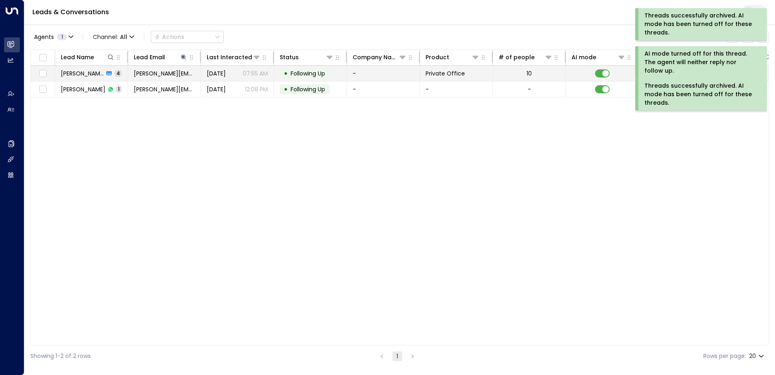
click at [306, 72] on span "Following Up" at bounding box center [308, 73] width 34 height 8
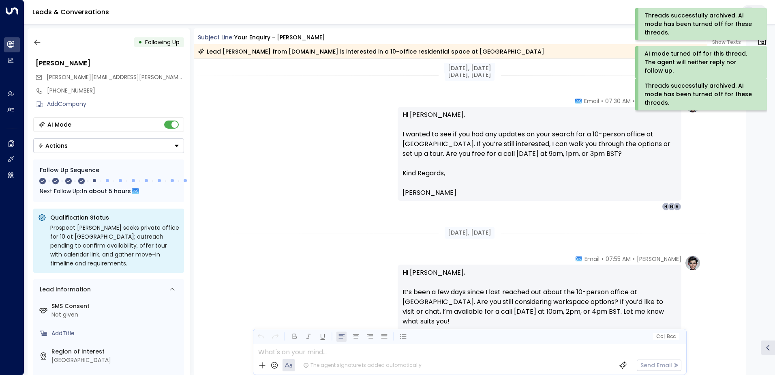
scroll to position [790, 0]
